Goal: Information Seeking & Learning: Learn about a topic

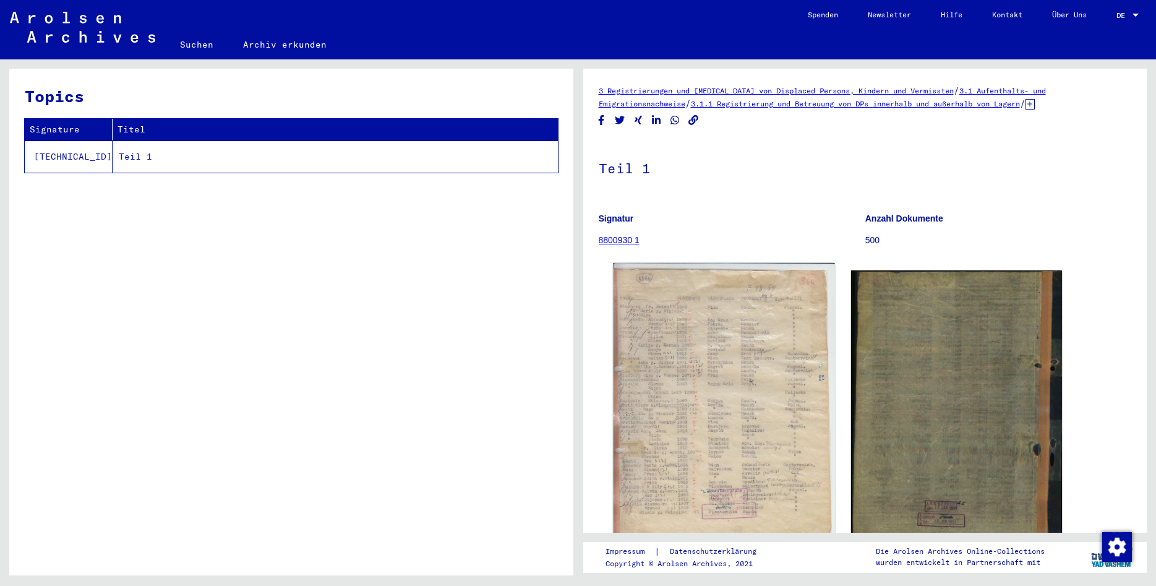
click at [728, 392] on img at bounding box center [723, 415] width 221 height 304
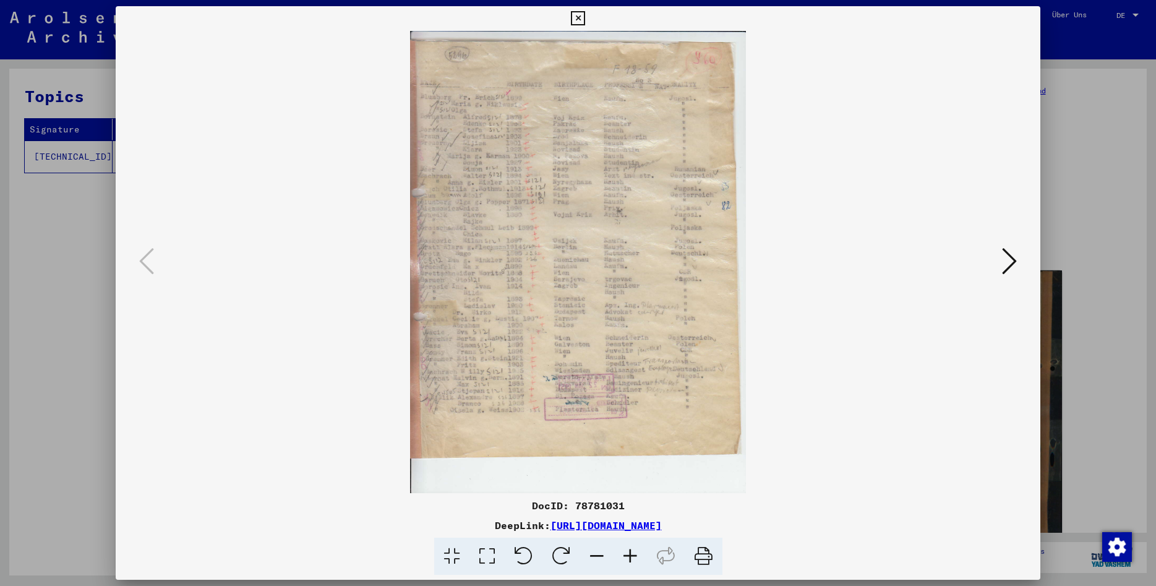
click at [625, 556] on icon at bounding box center [630, 557] width 33 height 38
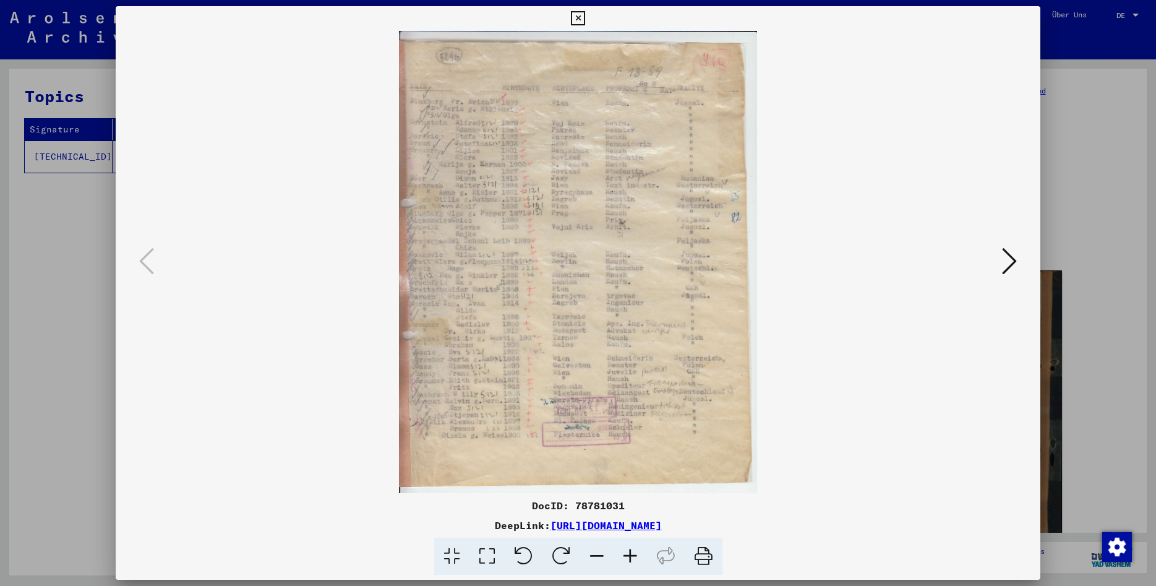
click at [625, 556] on icon at bounding box center [630, 557] width 33 height 38
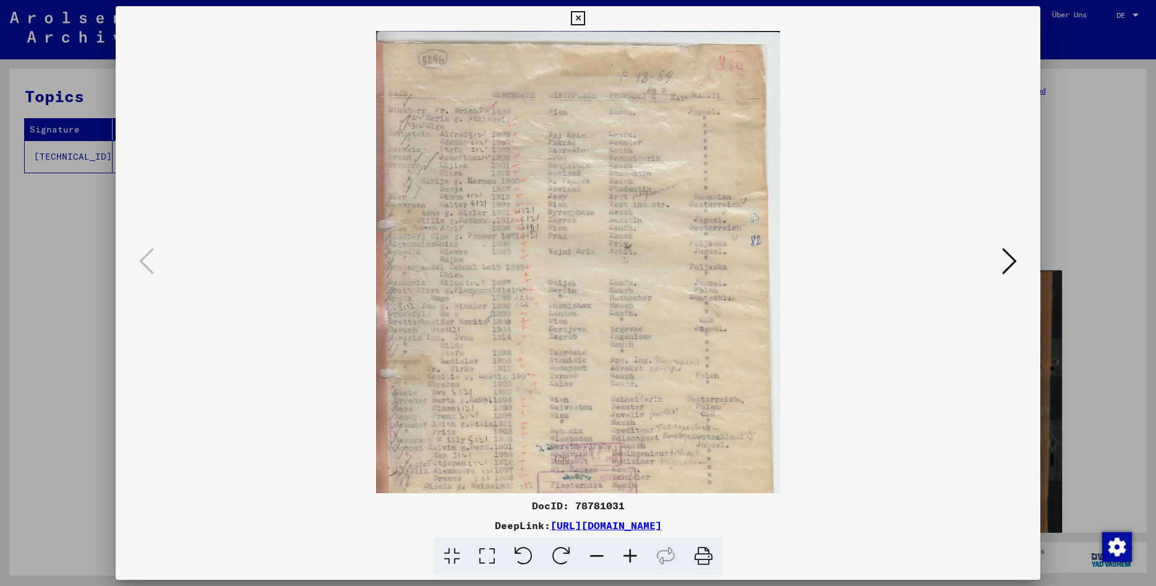
click at [625, 556] on icon at bounding box center [630, 557] width 33 height 38
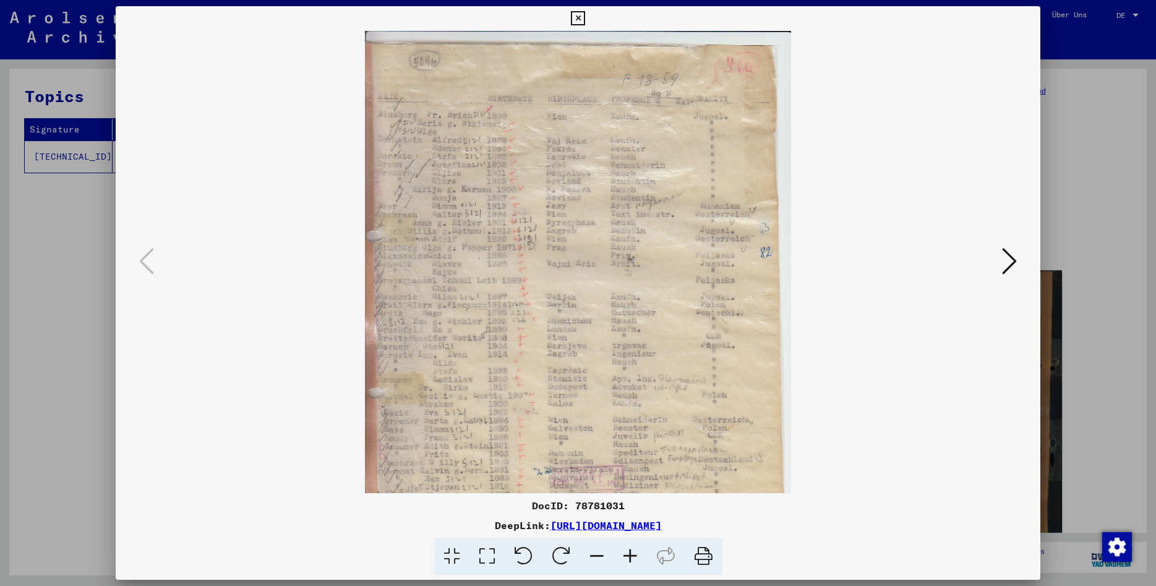
click at [625, 556] on icon at bounding box center [630, 557] width 33 height 38
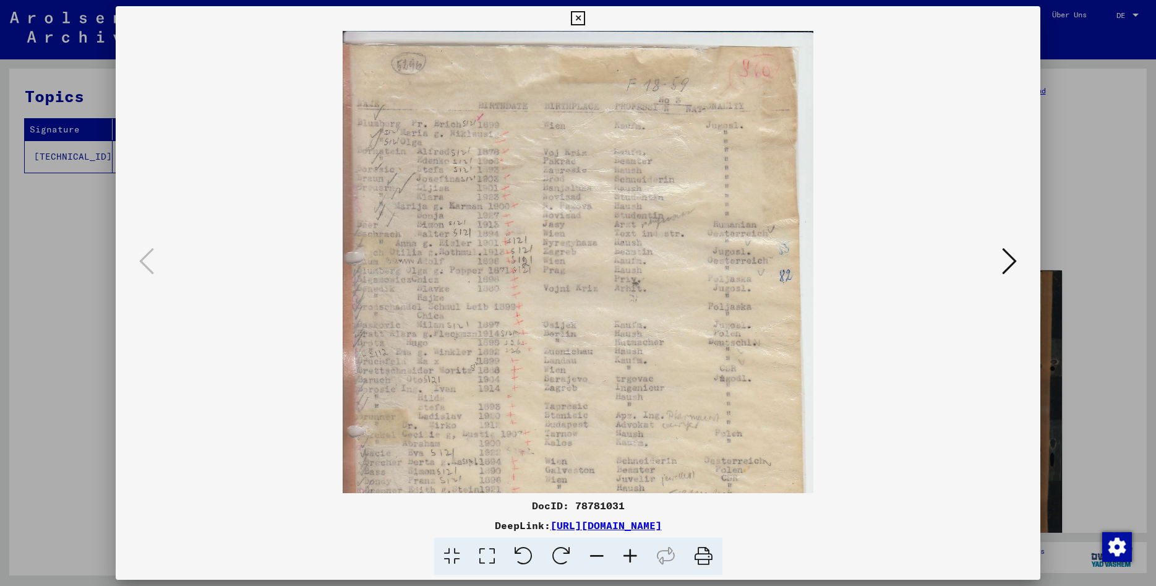
click at [625, 556] on icon at bounding box center [630, 557] width 33 height 38
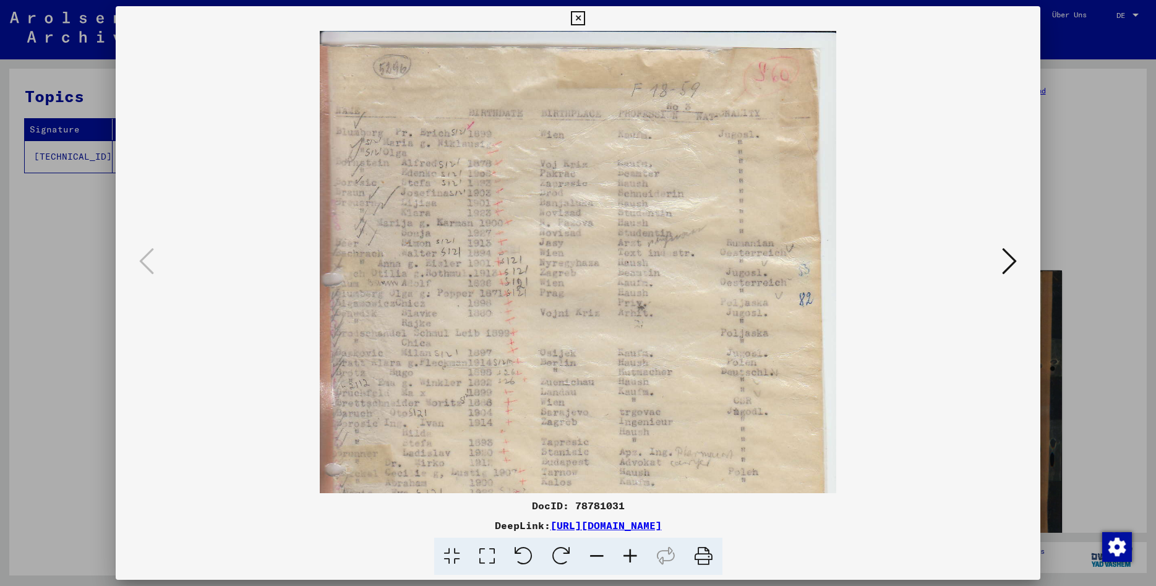
click at [625, 556] on icon at bounding box center [630, 557] width 33 height 38
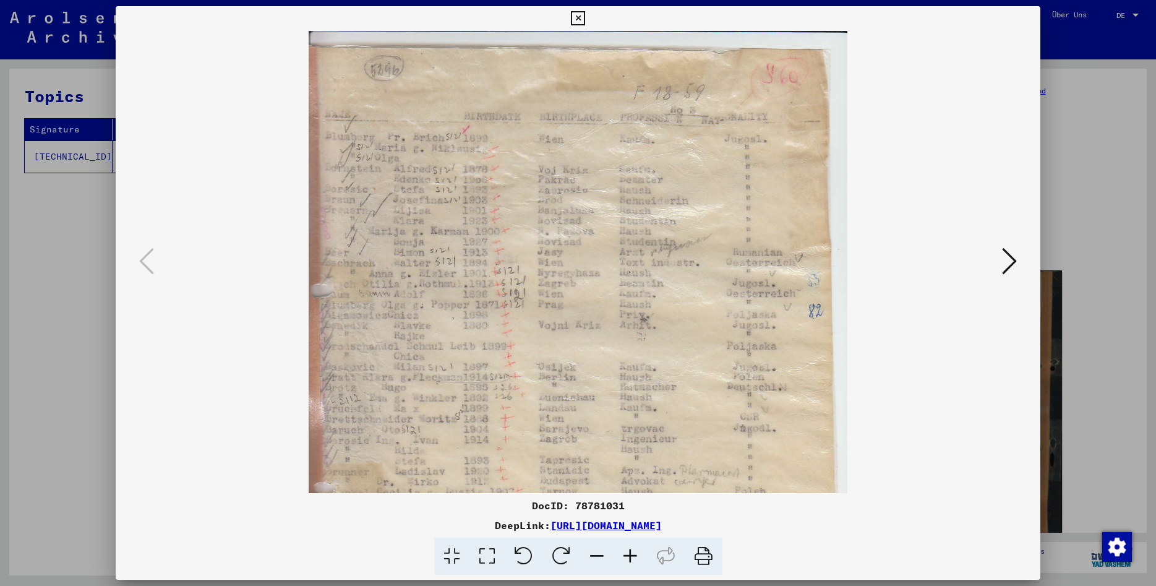
click at [625, 556] on icon at bounding box center [630, 557] width 33 height 38
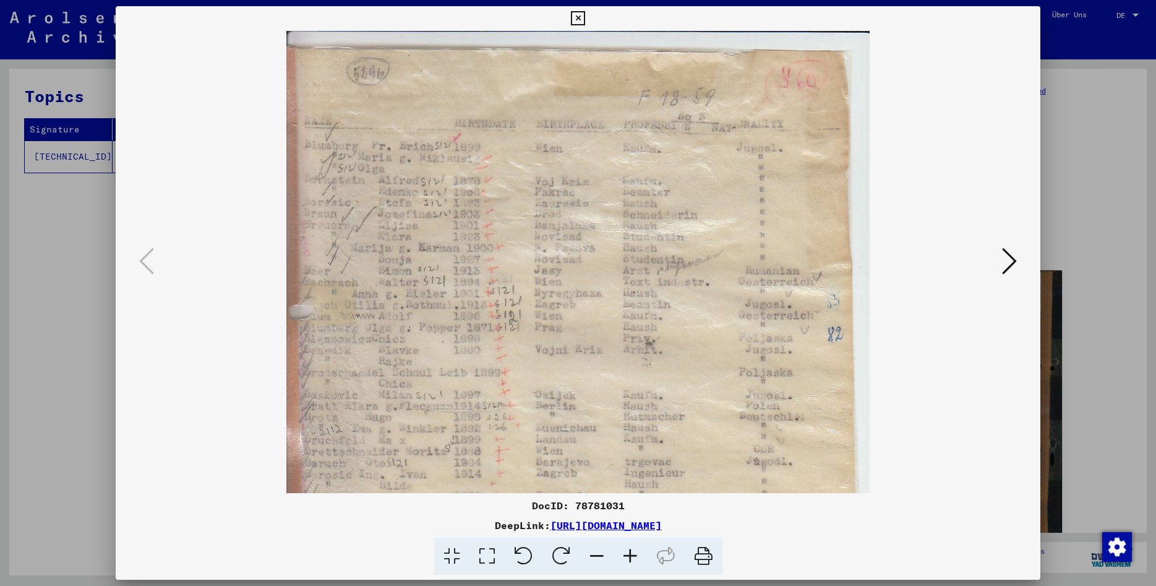
click at [625, 556] on icon at bounding box center [630, 557] width 33 height 38
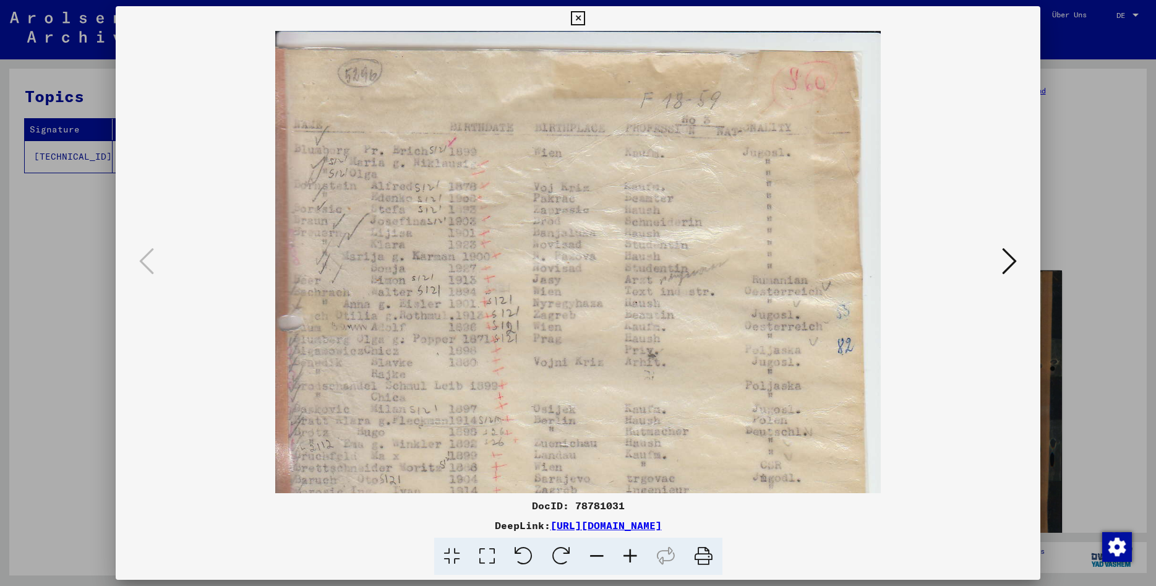
click at [625, 556] on icon at bounding box center [630, 557] width 33 height 38
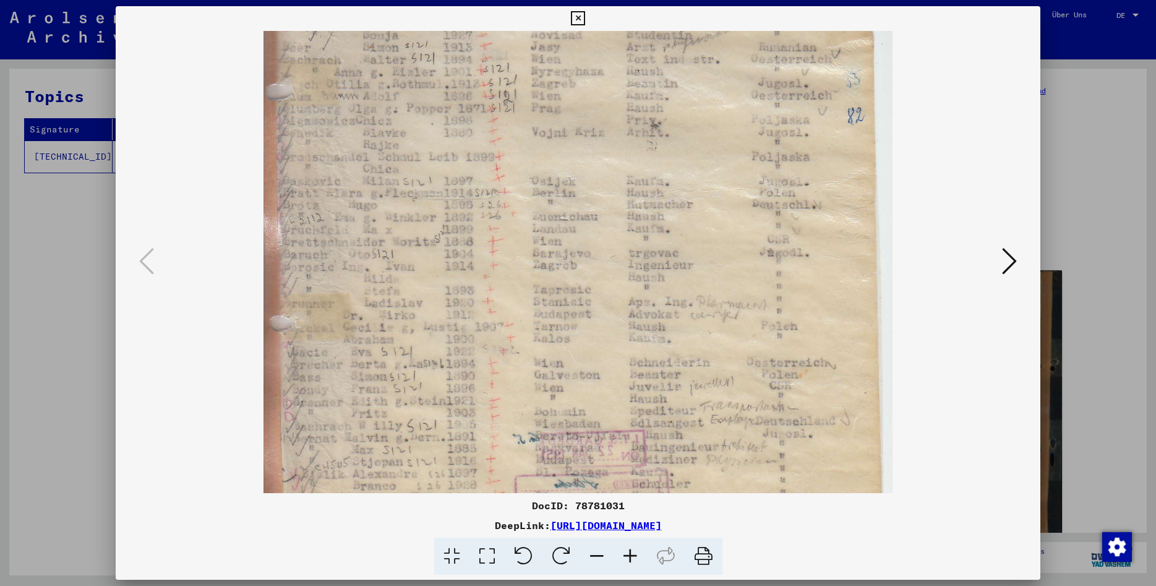
scroll to position [243, 0]
drag, startPoint x: 515, startPoint y: 397, endPoint x: 568, endPoint y: 154, distance: 248.8
click at [568, 154] on img at bounding box center [578, 220] width 628 height 864
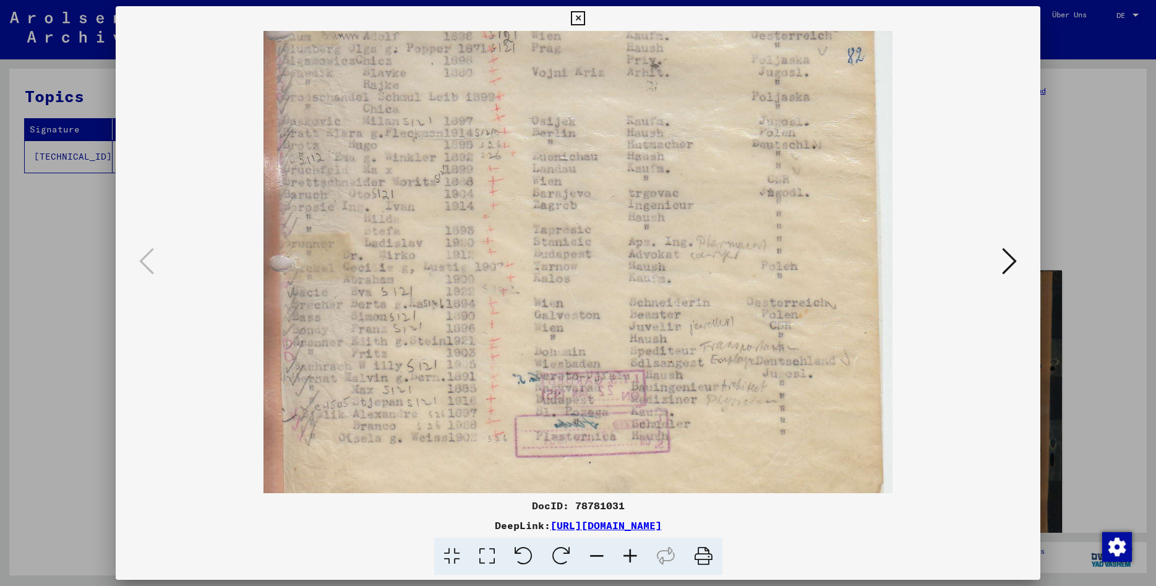
scroll to position [302, 0]
drag, startPoint x: 536, startPoint y: 166, endPoint x: 549, endPoint y: 107, distance: 60.9
click at [549, 107] on img at bounding box center [578, 160] width 628 height 864
click at [585, 18] on icon at bounding box center [578, 18] width 14 height 15
